Goal: Learn about a topic

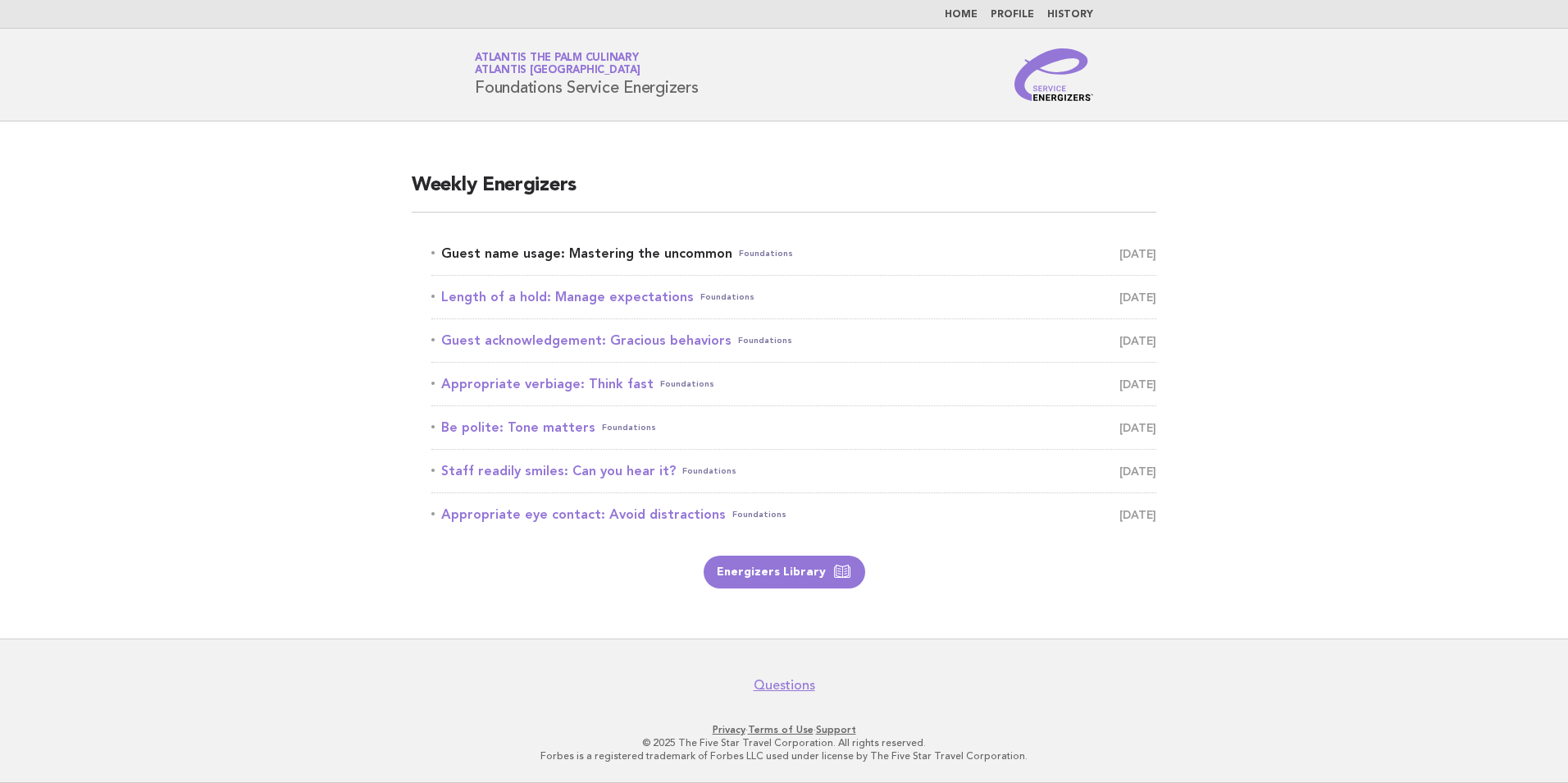
click at [633, 253] on link "Guest name usage: Mastering the uncommon Foundations September 16" at bounding box center [794, 253] width 725 height 23
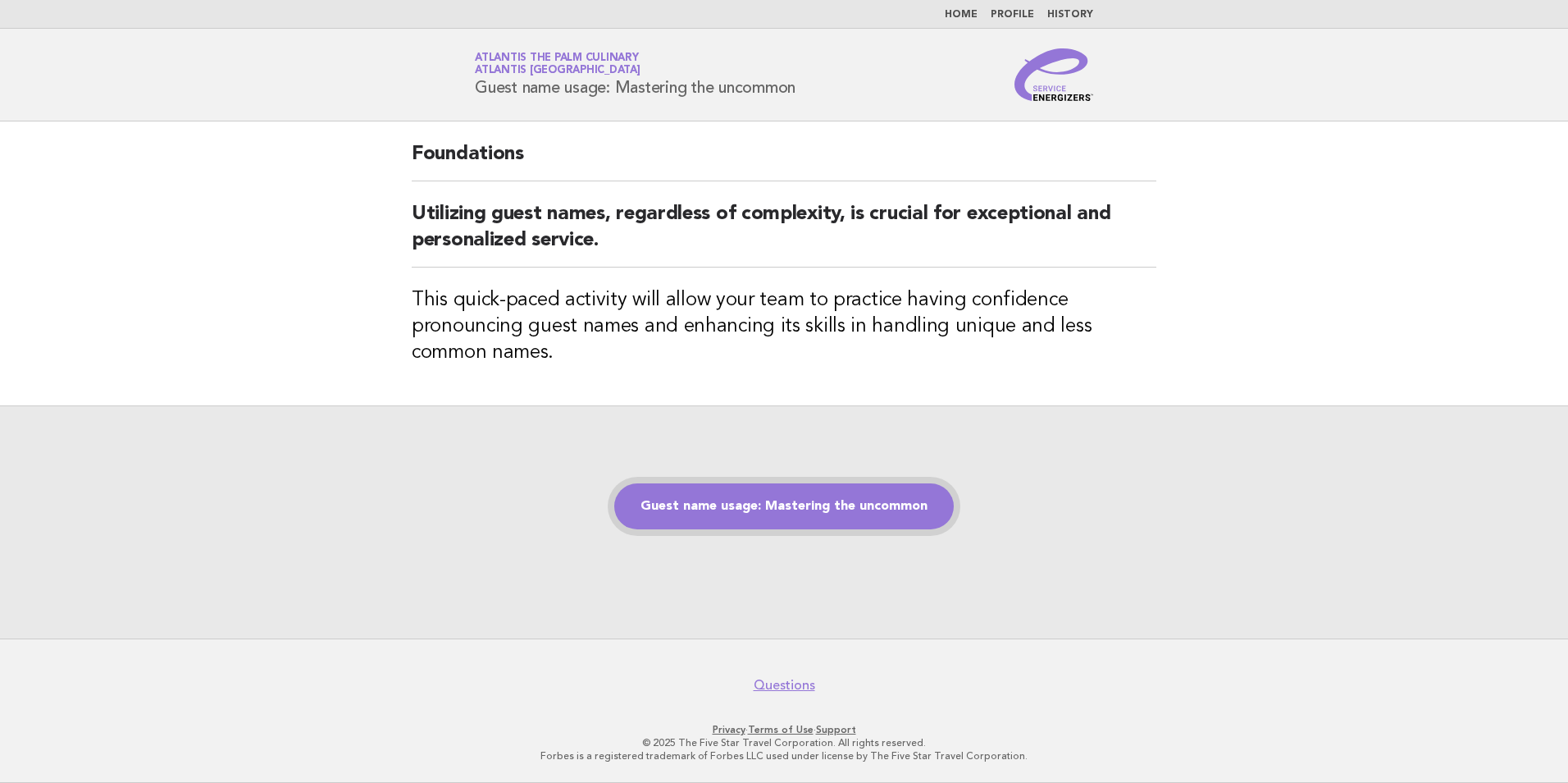
click at [834, 511] on link "Guest name usage: Mastering the uncommon" at bounding box center [784, 506] width 339 height 46
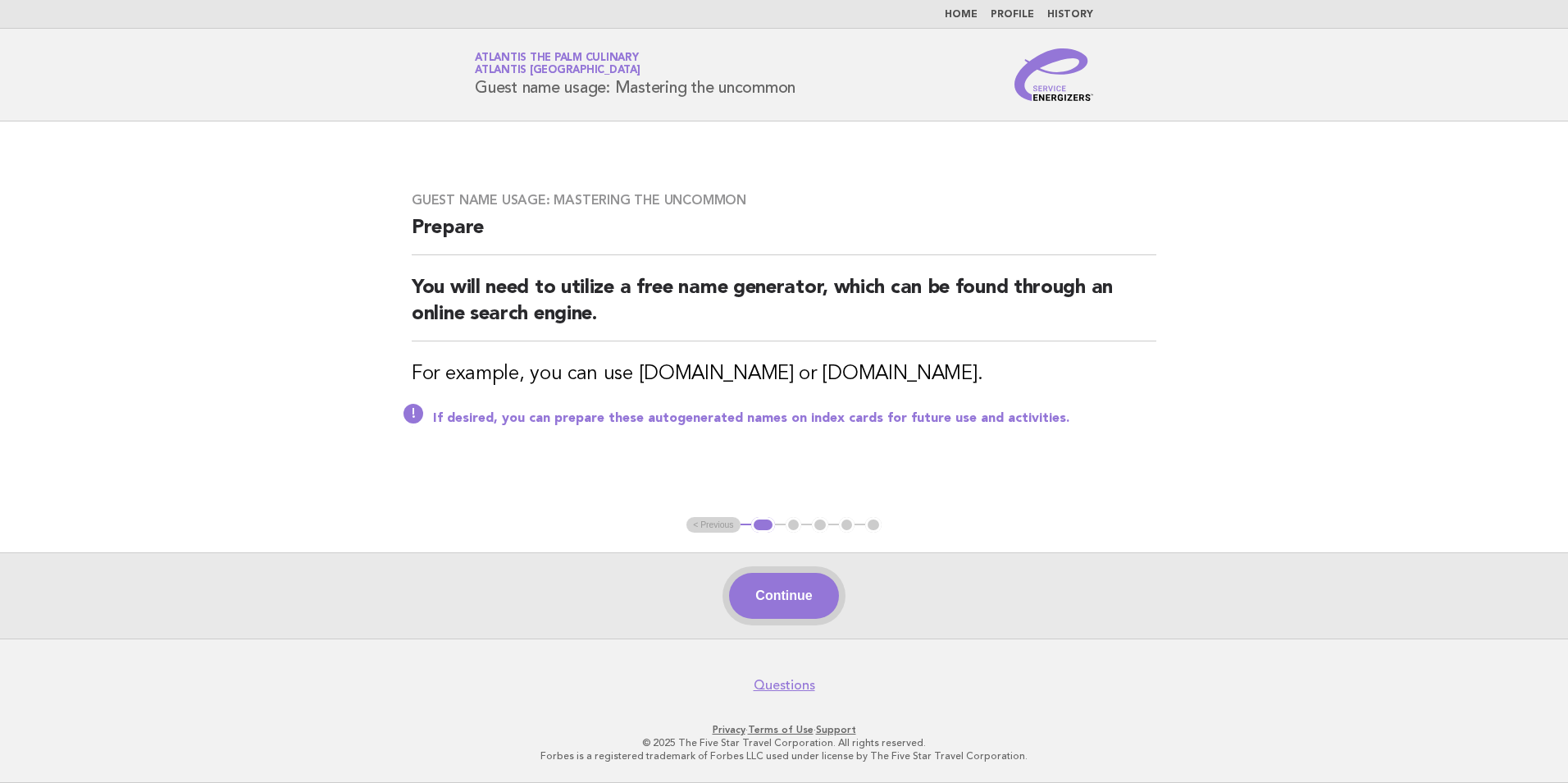
click at [794, 583] on button "Continue" at bounding box center [784, 596] width 109 height 46
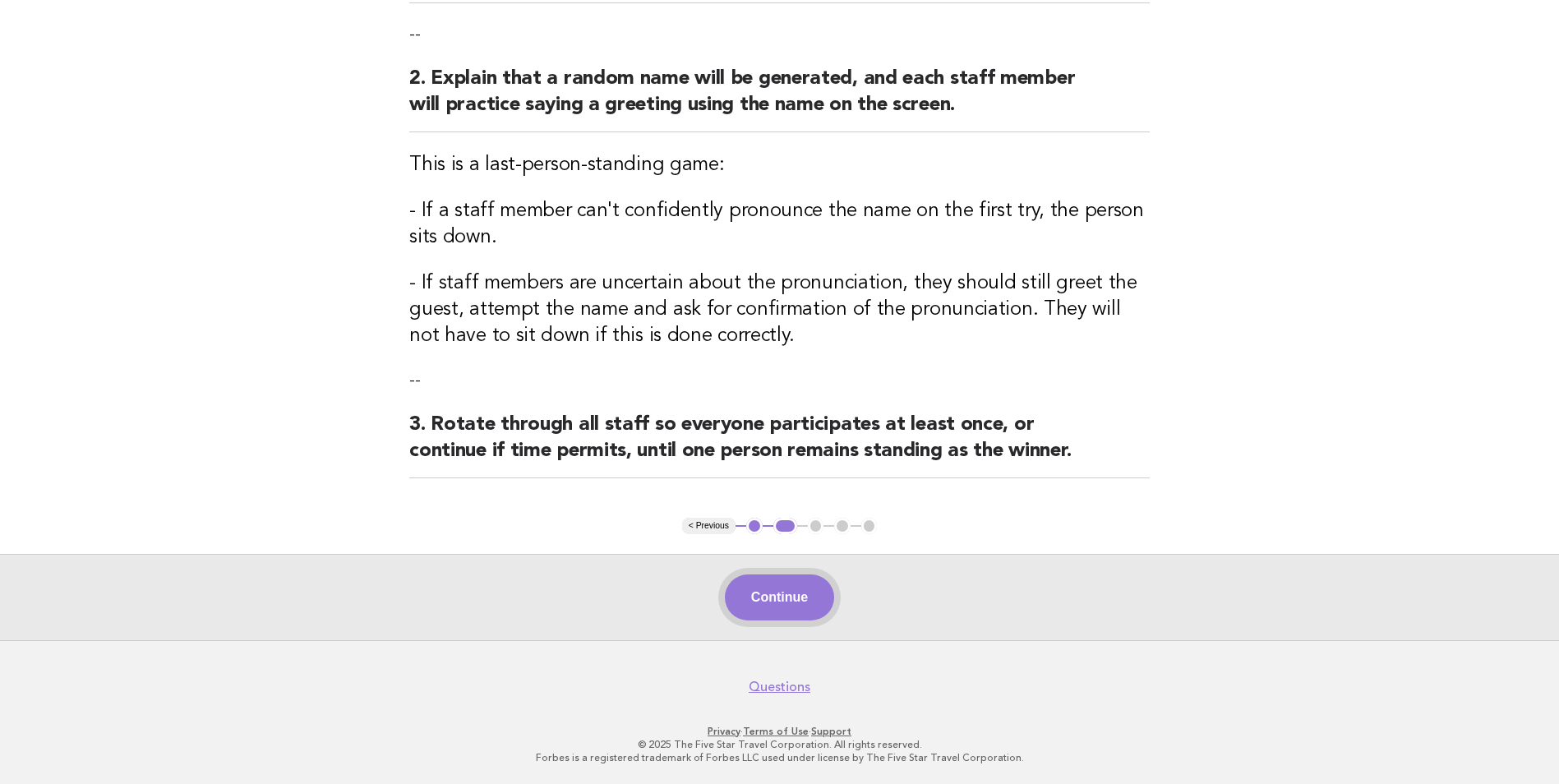
click at [790, 586] on button "Continue" at bounding box center [780, 597] width 109 height 46
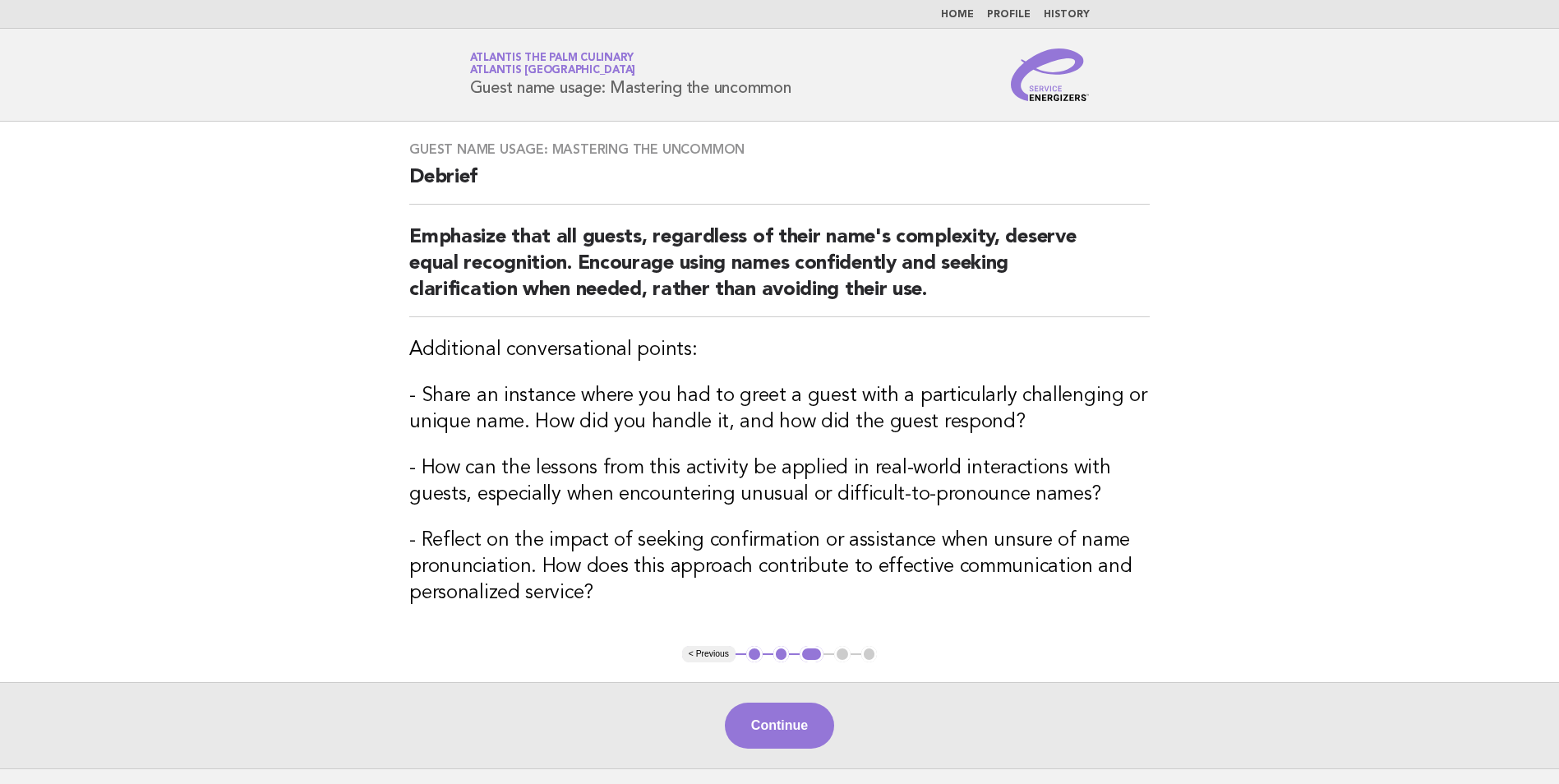
click at [774, 706] on button "Continue" at bounding box center [780, 725] width 109 height 46
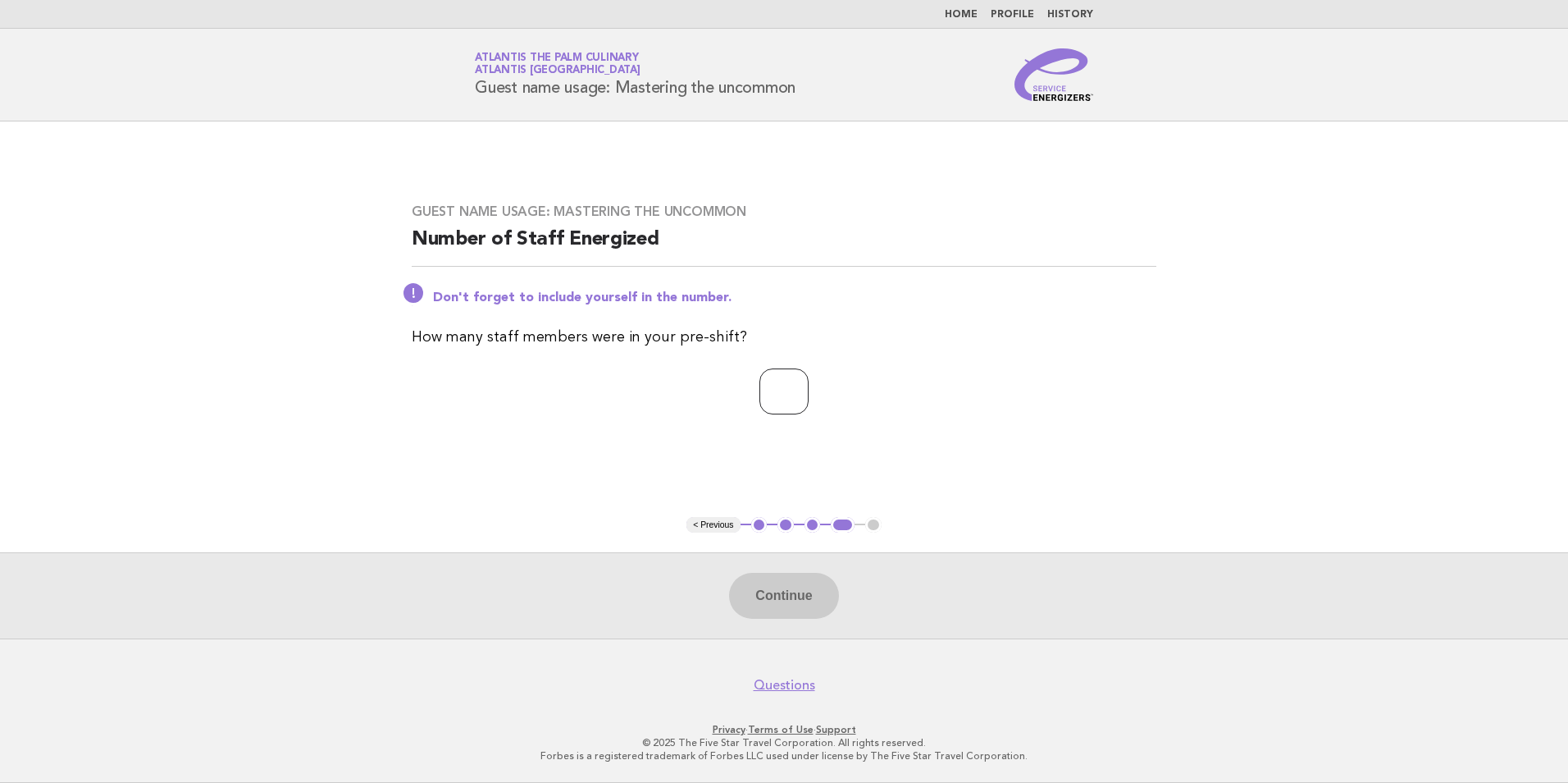
click at [763, 401] on input "number" at bounding box center [784, 392] width 49 height 46
type input "**"
click at [798, 602] on button "Continue" at bounding box center [784, 596] width 109 height 46
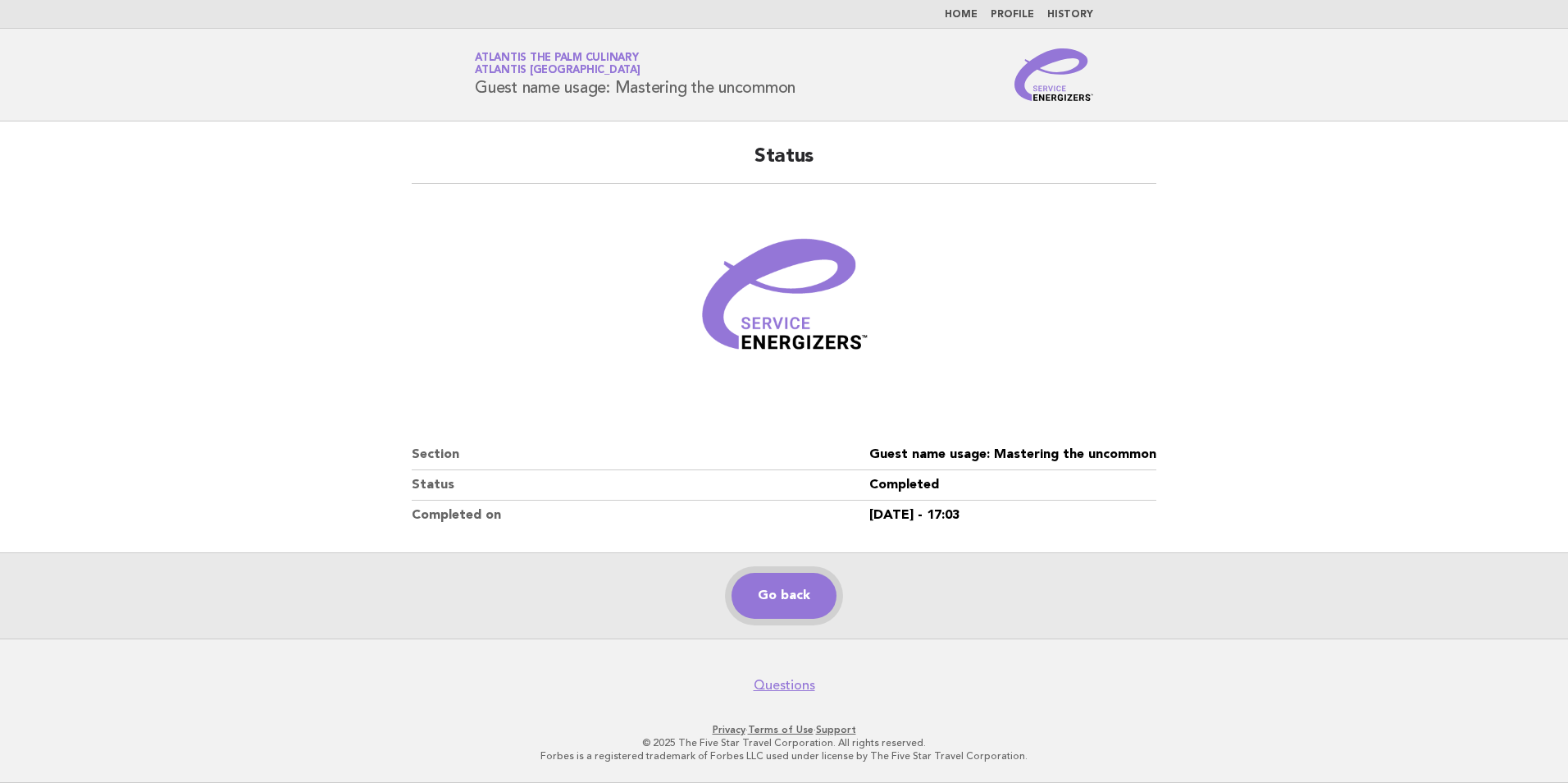
click at [785, 598] on link "Go back" at bounding box center [784, 596] width 105 height 46
